Goal: Information Seeking & Learning: Check status

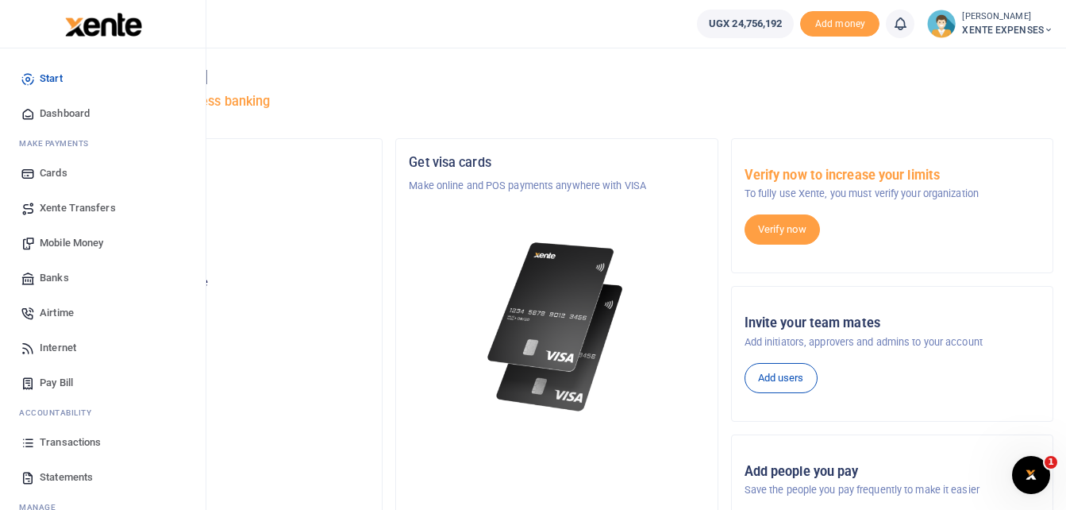
click at [65, 451] on link "Transactions" at bounding box center [103, 442] width 180 height 35
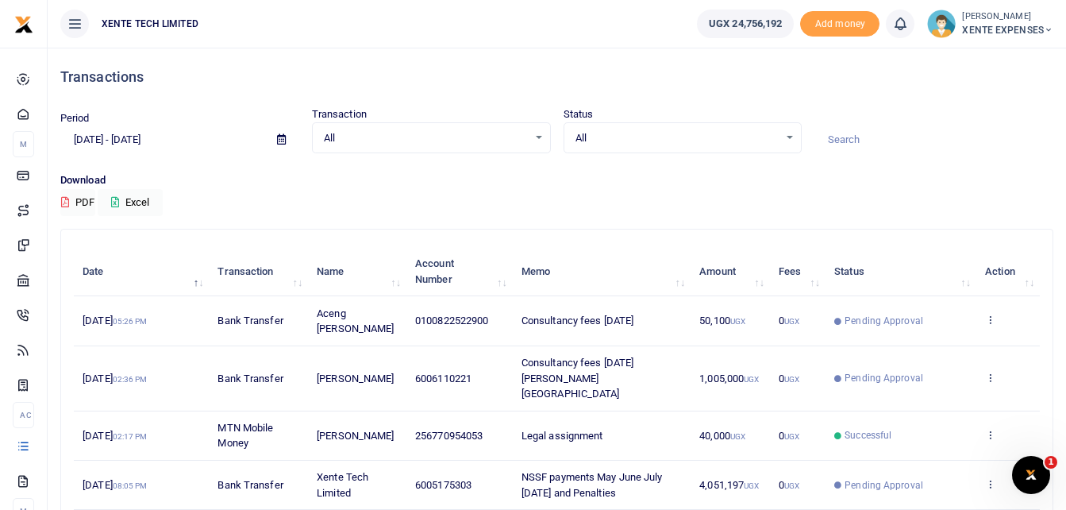
click at [285, 140] on icon at bounding box center [281, 139] width 9 height 10
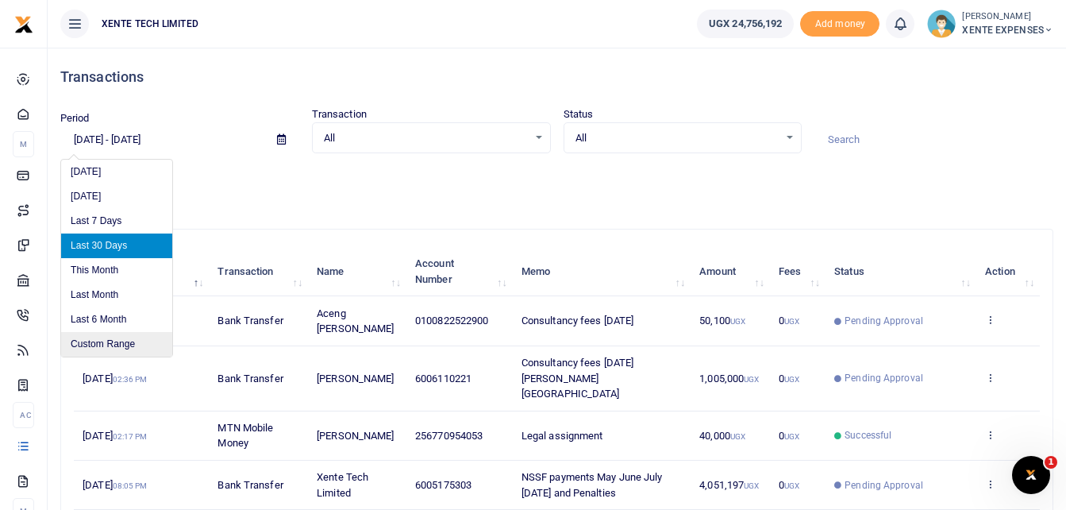
click at [94, 336] on li "Custom Range" at bounding box center [116, 344] width 111 height 25
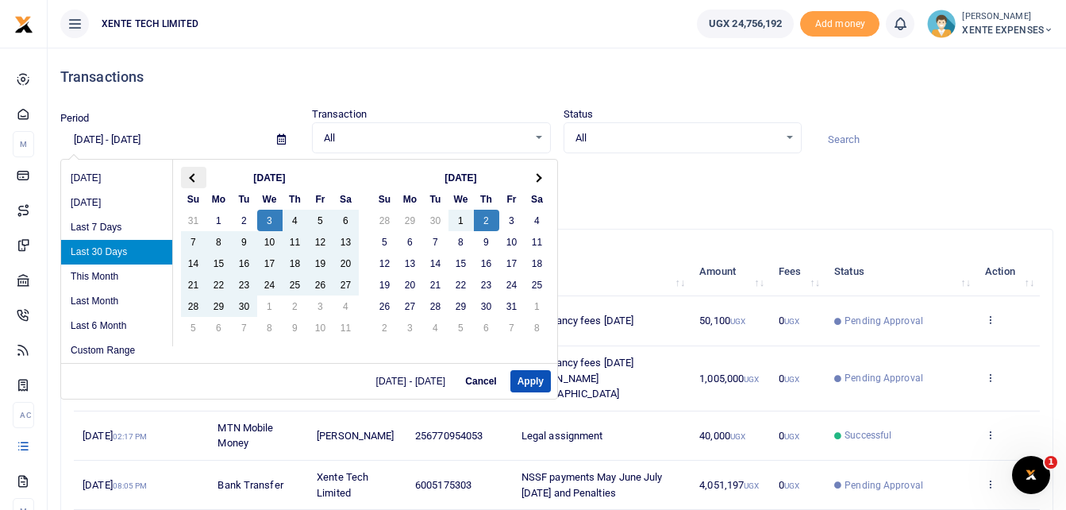
click at [191, 175] on span at bounding box center [193, 177] width 9 height 9
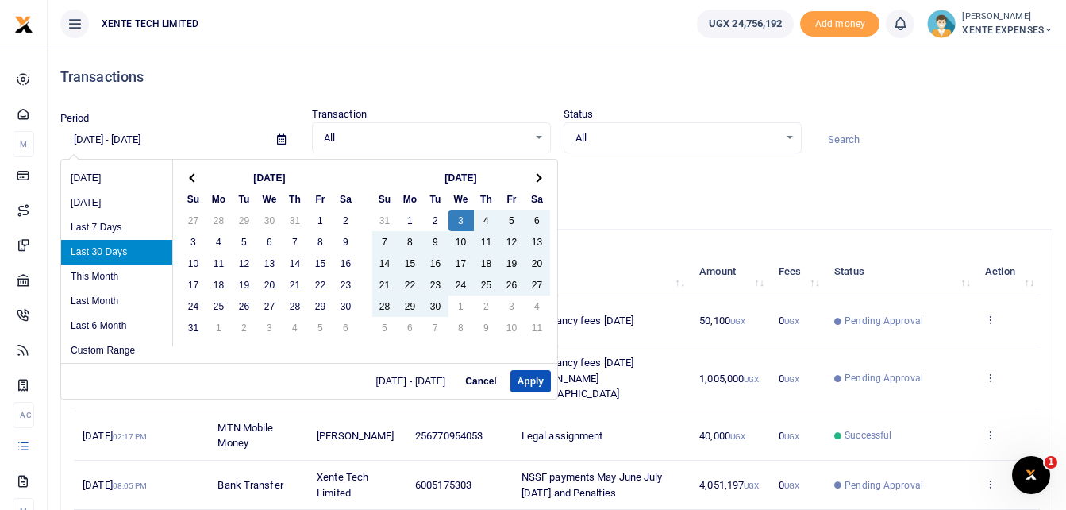
click at [191, 175] on span at bounding box center [193, 177] width 9 height 9
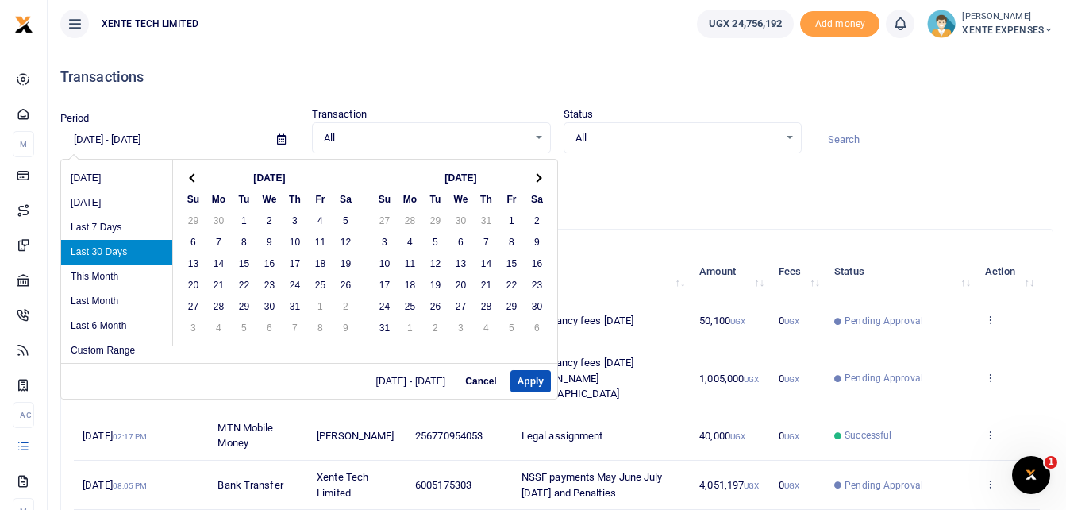
click at [191, 175] on span at bounding box center [193, 177] width 9 height 9
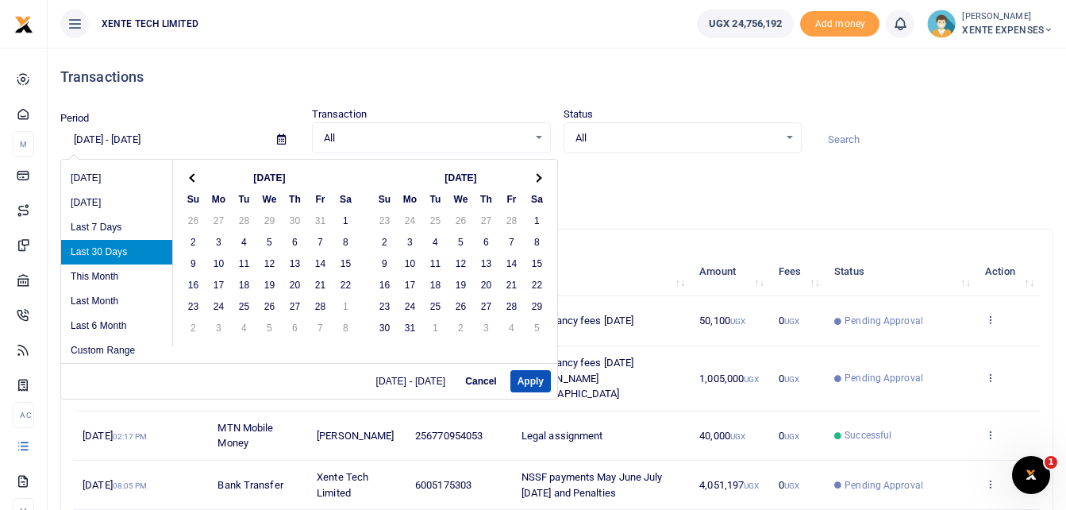
click at [191, 175] on span at bounding box center [193, 177] width 9 height 9
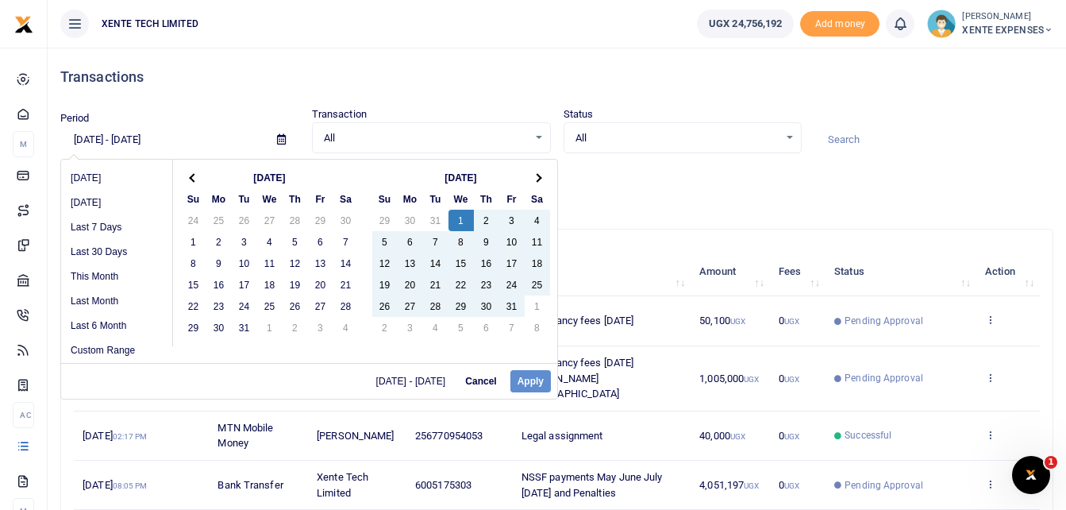
click at [519, 378] on div "09/03/2025 - 10/02/2025 Cancel Apply" at bounding box center [309, 381] width 496 height 36
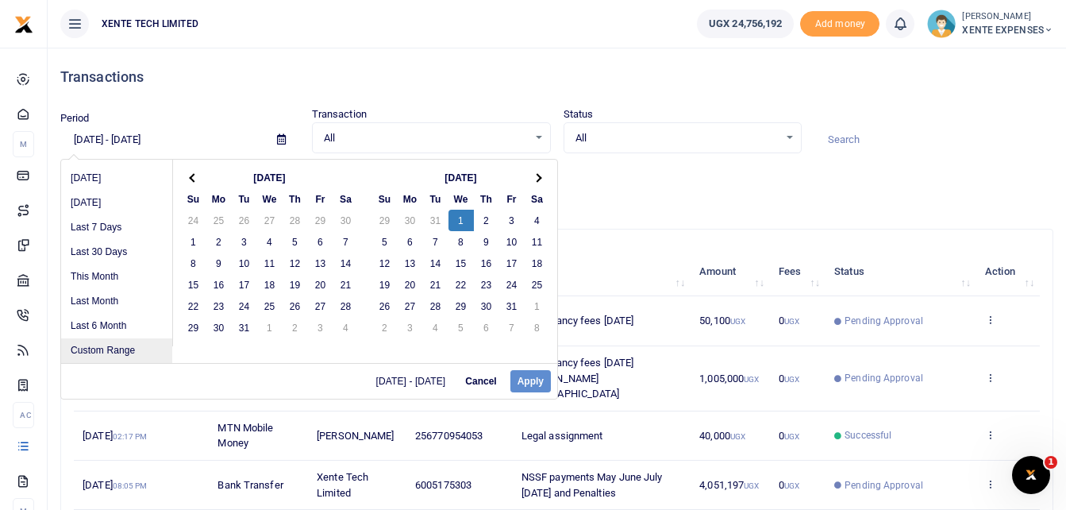
click at [107, 348] on li "Custom Range" at bounding box center [116, 350] width 111 height 25
click at [519, 378] on button "Apply" at bounding box center [530, 381] width 40 height 22
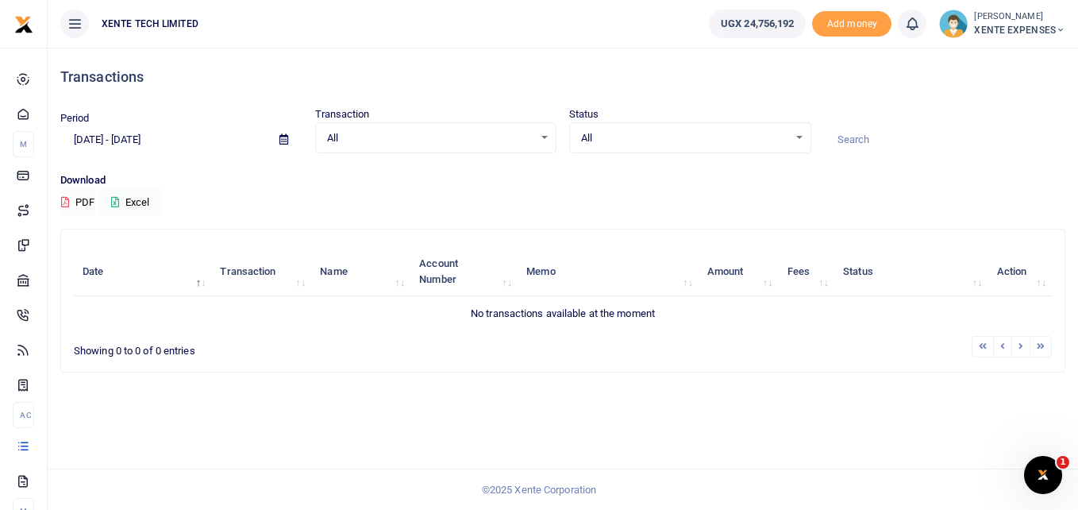
click at [283, 142] on icon at bounding box center [283, 139] width 9 height 10
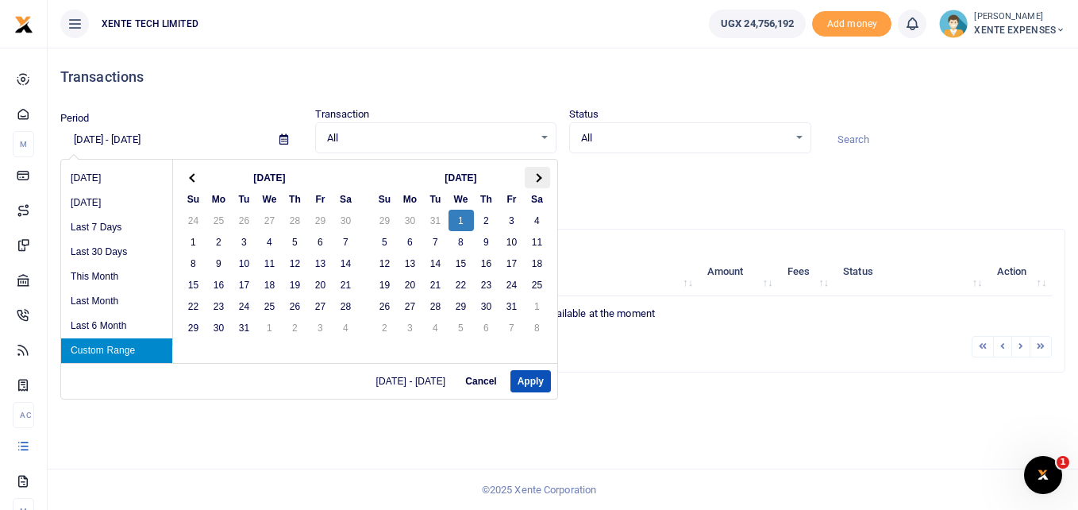
click at [533, 175] on th at bounding box center [537, 177] width 25 height 21
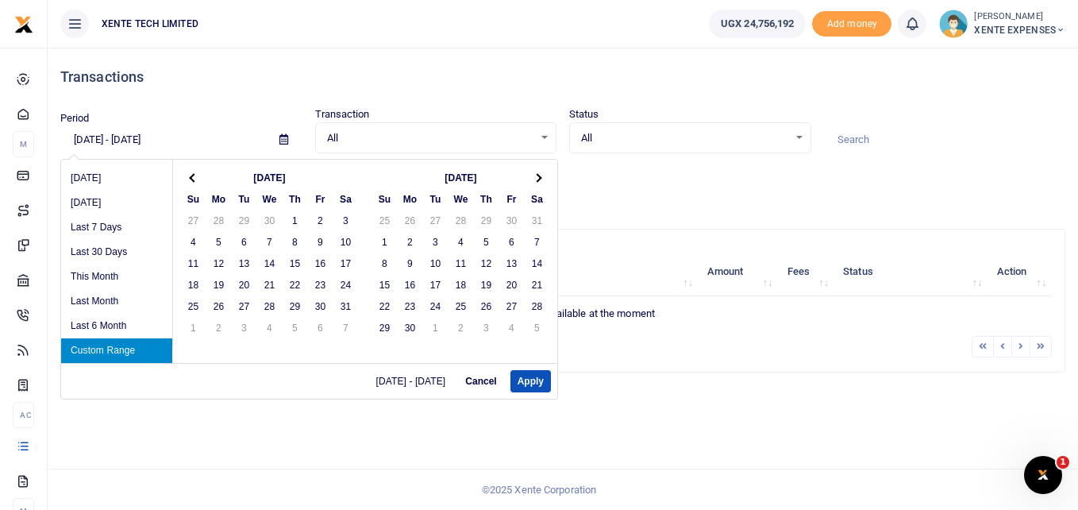
click at [533, 175] on th at bounding box center [537, 177] width 25 height 21
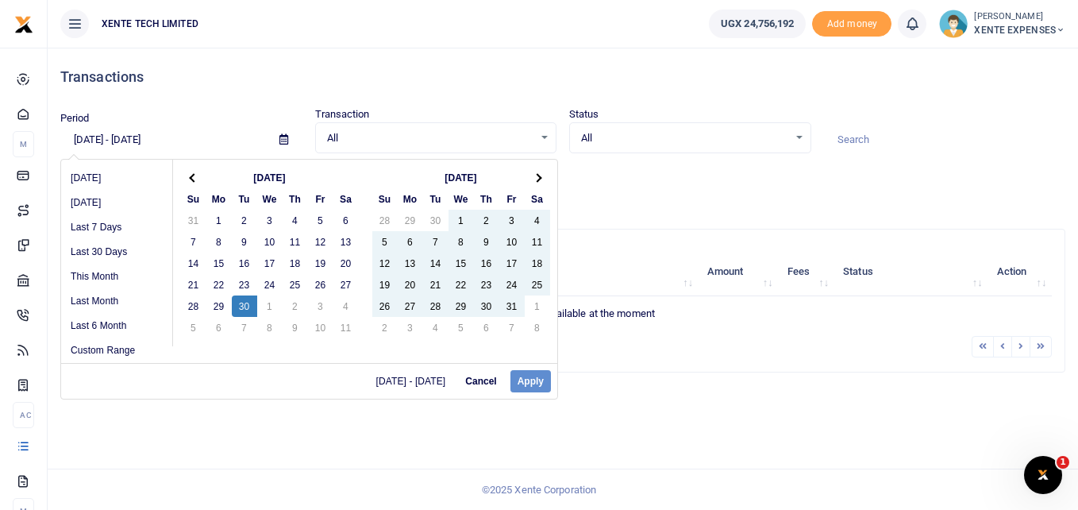
click at [532, 386] on div "01/01/2025 - 01/01/2025 Cancel Apply" at bounding box center [309, 381] width 496 height 36
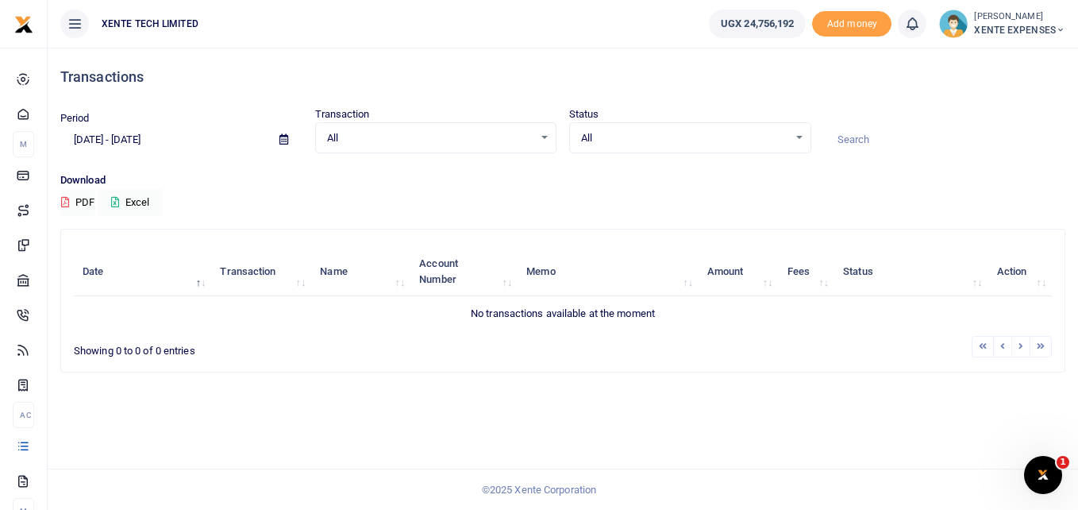
click at [297, 62] on div "Transactions" at bounding box center [562, 77] width 1005 height 59
click at [284, 139] on icon at bounding box center [283, 139] width 9 height 10
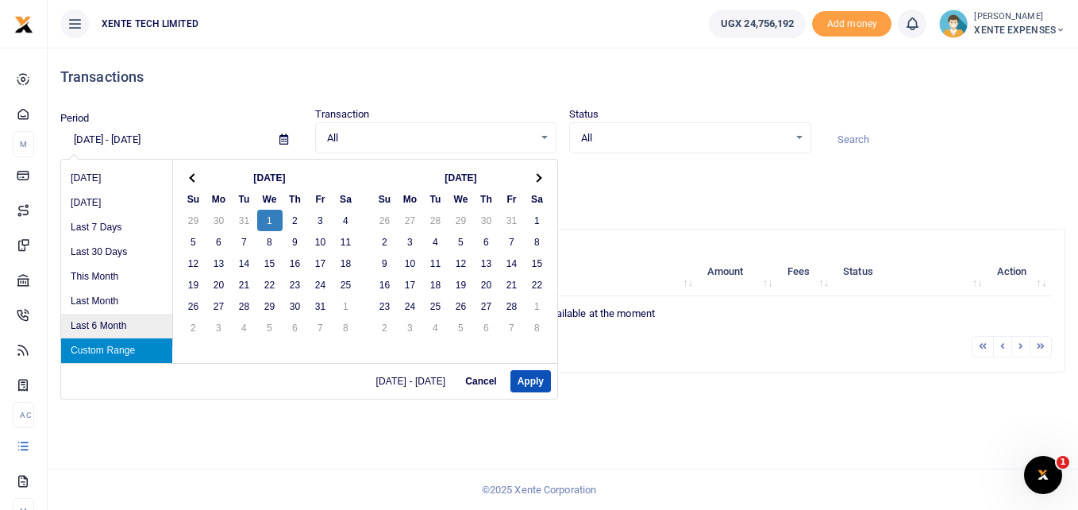
click at [133, 314] on li "Last 6 Month" at bounding box center [116, 326] width 111 height 25
type input "04/02/2025 - 10/02/2025"
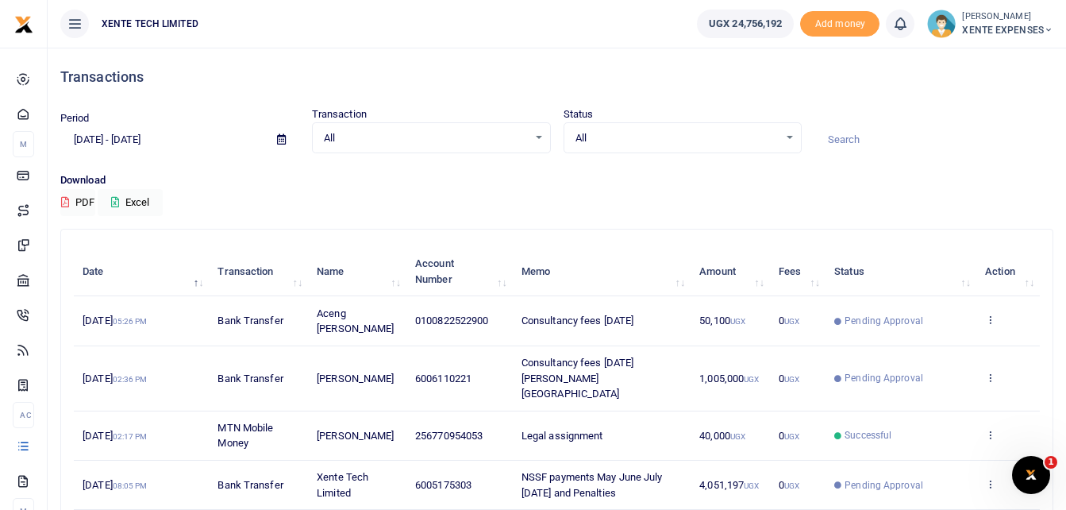
click at [861, 142] on input at bounding box center [933, 139] width 239 height 27
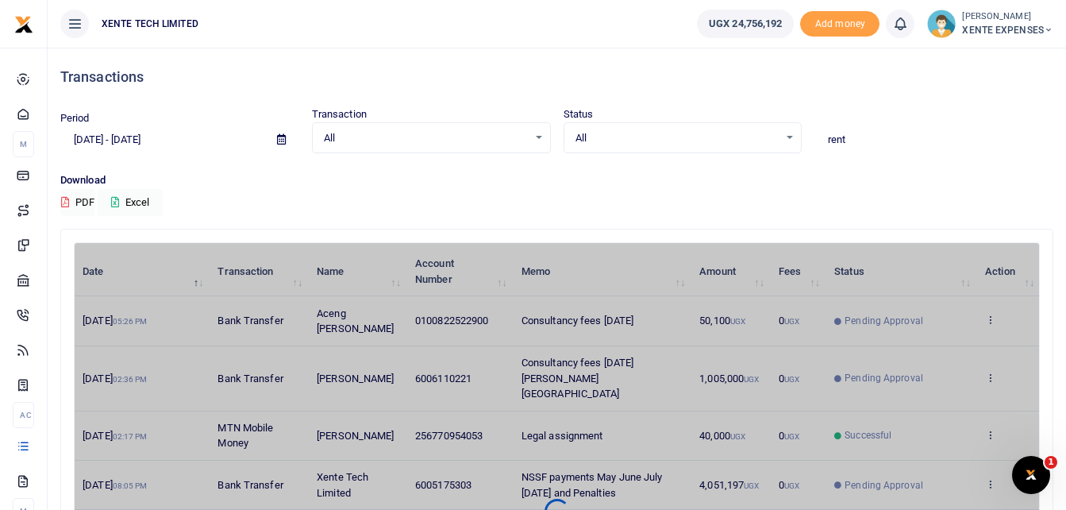
type input "rent"
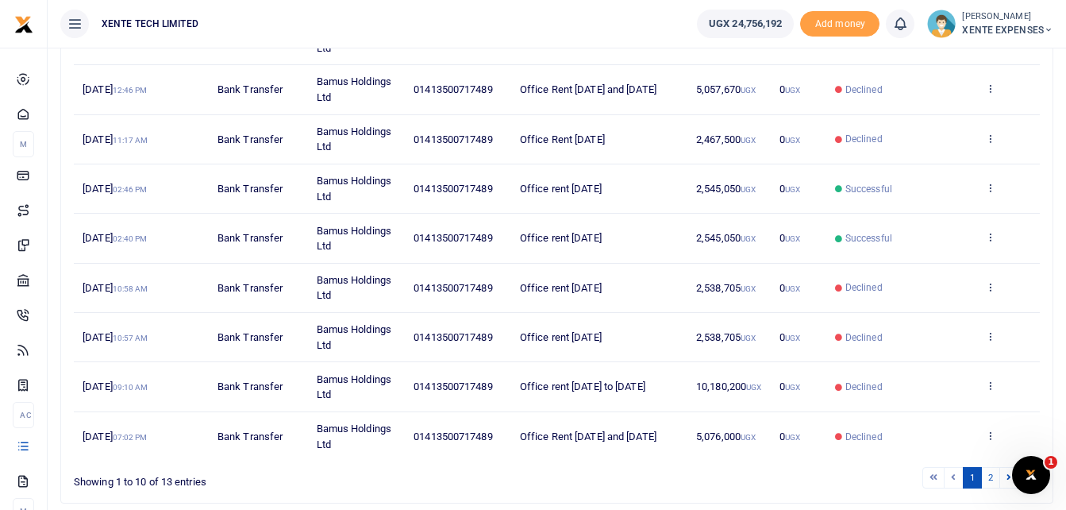
scroll to position [391, 0]
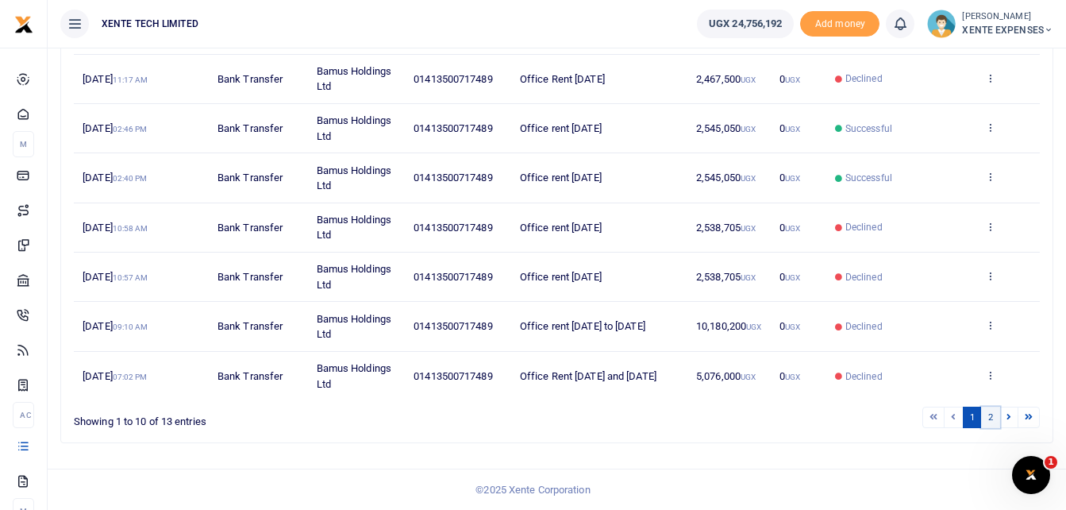
click at [990, 420] on link "2" at bounding box center [990, 416] width 19 height 21
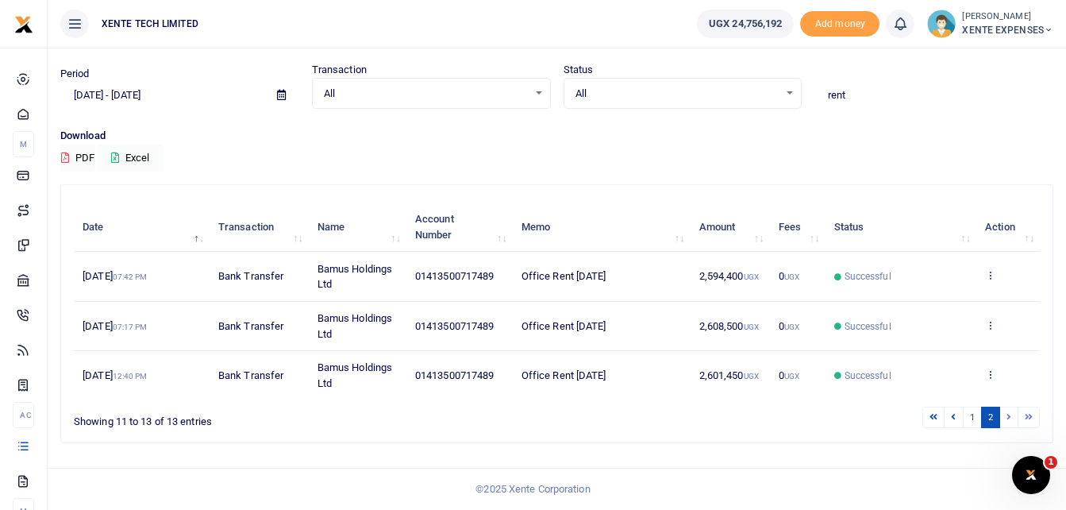
scroll to position [44, 0]
click at [973, 420] on link "1" at bounding box center [972, 416] width 19 height 21
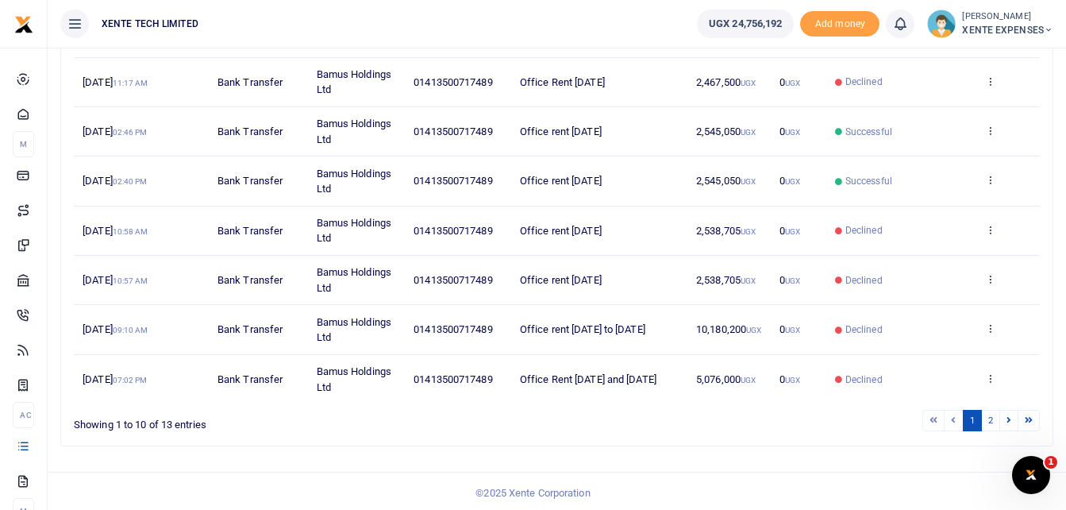
scroll to position [391, 0]
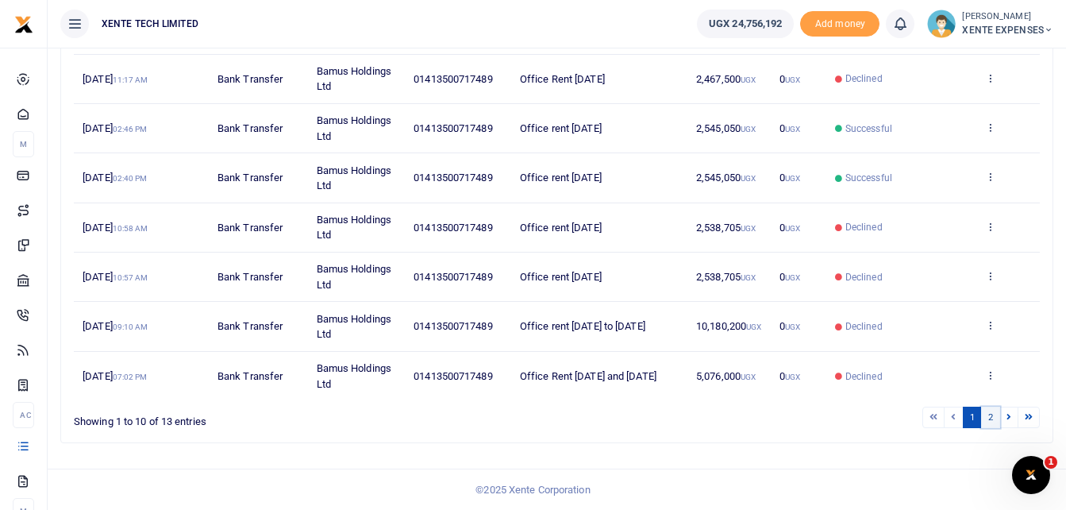
click at [995, 417] on link "2" at bounding box center [990, 416] width 19 height 21
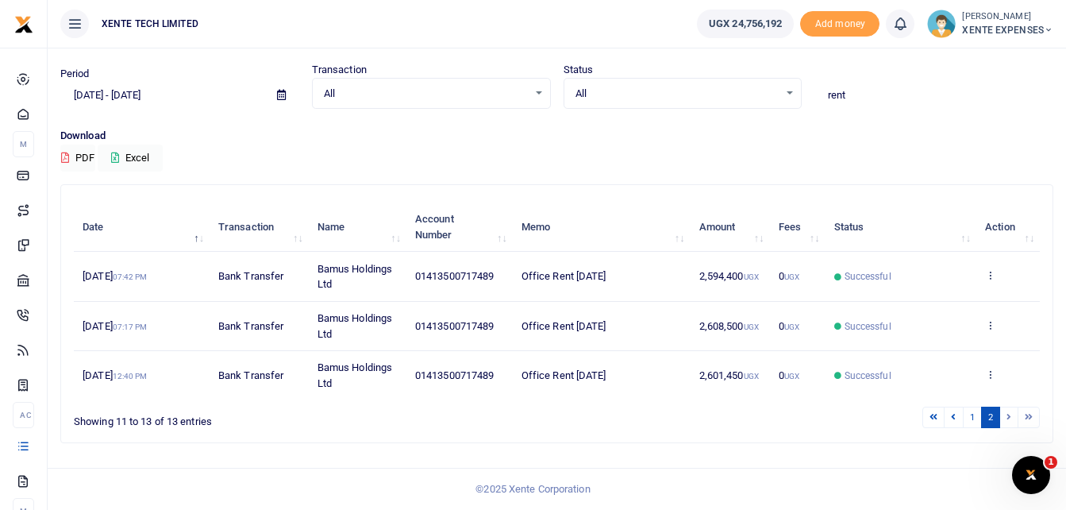
scroll to position [44, 0]
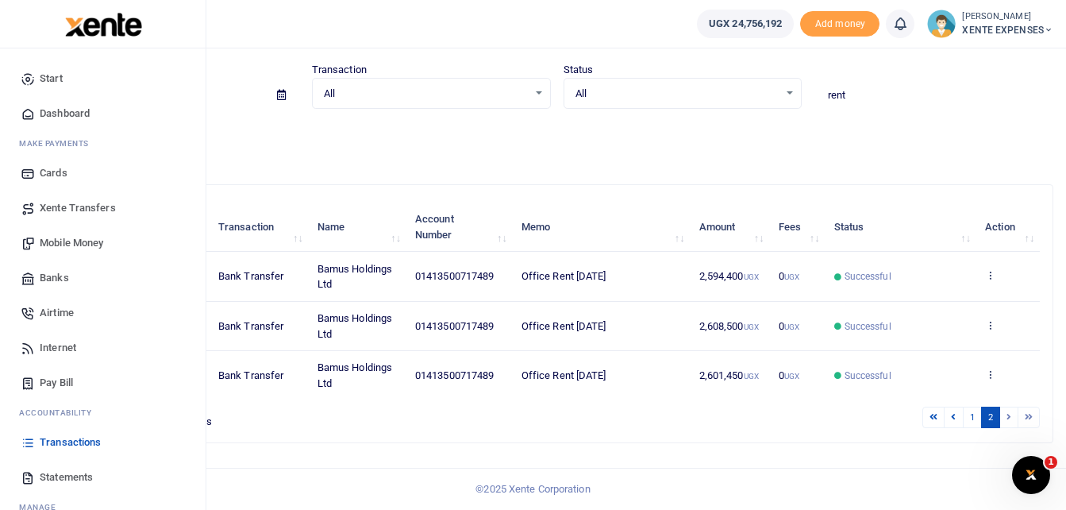
click at [62, 441] on span "Transactions" at bounding box center [70, 442] width 61 height 16
